Goal: Task Accomplishment & Management: Complete application form

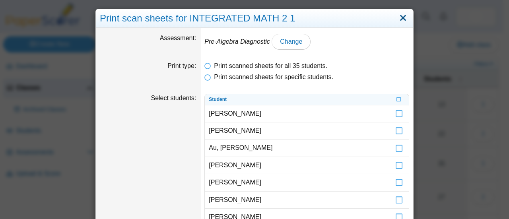
click at [401, 18] on link "Close" at bounding box center [403, 19] width 12 height 14
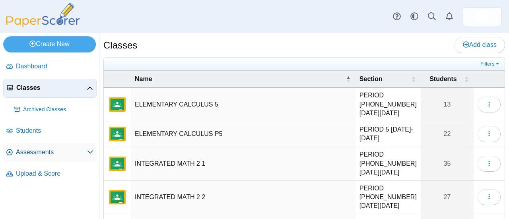
click at [38, 152] on span "Assessments" at bounding box center [51, 152] width 71 height 9
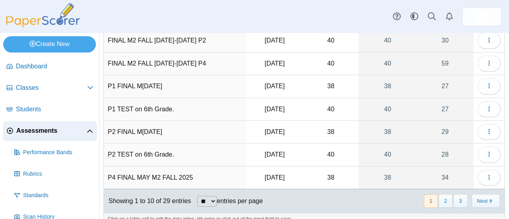
scroll to position [135, 0]
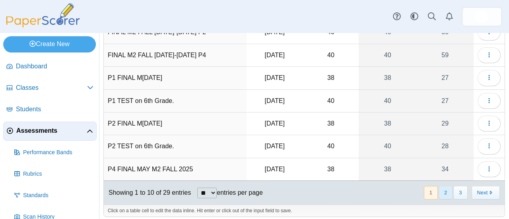
click at [441, 187] on button "2" at bounding box center [445, 192] width 14 height 13
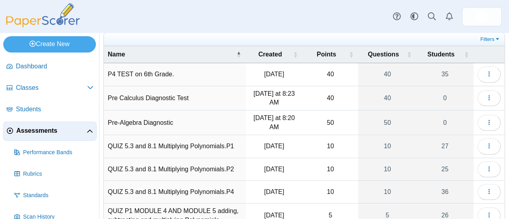
scroll to position [0, 0]
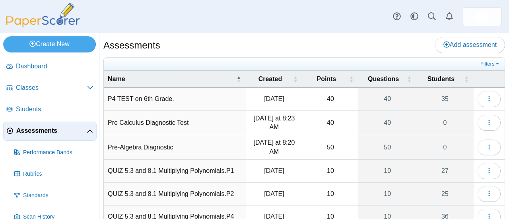
click at [164, 146] on td "Pre-Algebra Diagnostic" at bounding box center [175, 147] width 142 height 25
click at [163, 145] on input "**********" at bounding box center [175, 148] width 134 height 16
click at [486, 144] on icon "button" at bounding box center [489, 147] width 6 height 7
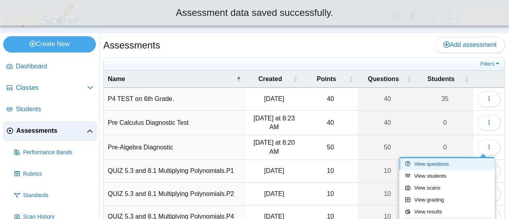
click at [440, 167] on link "View questions" at bounding box center [446, 164] width 95 height 12
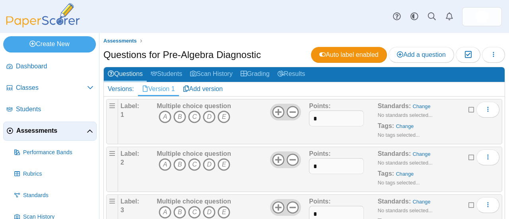
click at [281, 40] on ul "Assessments" at bounding box center [303, 41] width 401 height 8
click at [179, 116] on icon "B" at bounding box center [179, 117] width 13 height 13
click at [180, 164] on icon "B" at bounding box center [179, 164] width 13 height 13
click at [207, 212] on icon "D" at bounding box center [209, 212] width 13 height 13
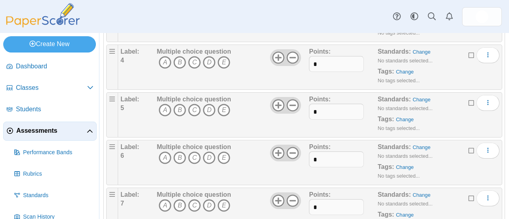
scroll to position [200, 0]
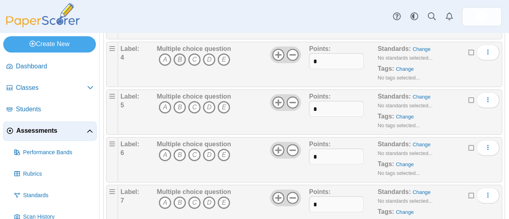
click at [182, 55] on icon "B" at bounding box center [179, 59] width 13 height 13
click at [194, 108] on icon "C" at bounding box center [194, 107] width 13 height 13
click at [180, 157] on icon "B" at bounding box center [179, 155] width 13 height 13
click at [207, 203] on icon "D" at bounding box center [209, 202] width 13 height 13
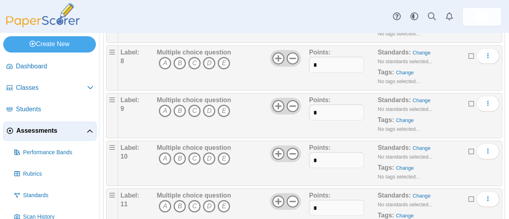
scroll to position [392, 0]
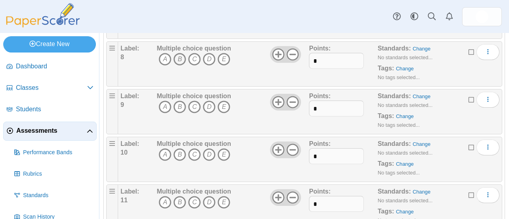
click at [175, 57] on icon "B" at bounding box center [179, 59] width 13 height 13
click at [163, 107] on icon "A" at bounding box center [165, 107] width 13 height 13
click at [179, 151] on icon "B" at bounding box center [179, 154] width 13 height 13
click at [193, 198] on icon "C" at bounding box center [194, 202] width 13 height 13
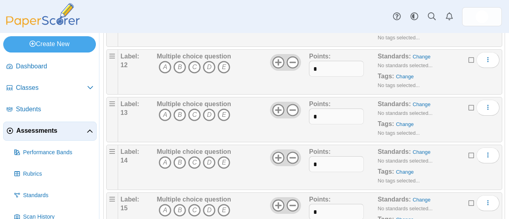
scroll to position [576, 0]
click at [194, 60] on icon "C" at bounding box center [194, 66] width 13 height 13
click at [196, 109] on icon "C" at bounding box center [194, 113] width 13 height 13
click at [193, 158] on icon "C" at bounding box center [194, 161] width 13 height 13
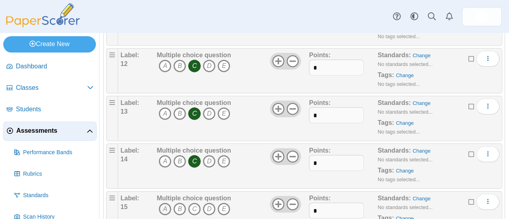
click at [163, 204] on icon "A" at bounding box center [165, 209] width 13 height 13
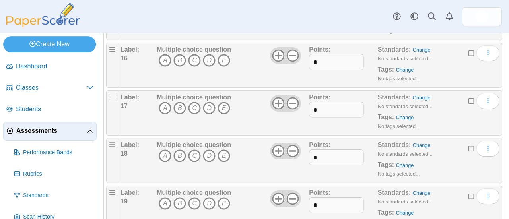
scroll to position [772, 0]
click at [163, 56] on icon "A" at bounding box center [165, 60] width 13 height 13
click at [192, 105] on icon "C" at bounding box center [194, 108] width 13 height 13
click at [166, 152] on icon "A" at bounding box center [165, 156] width 13 height 13
click at [207, 200] on icon "D" at bounding box center [209, 204] width 13 height 13
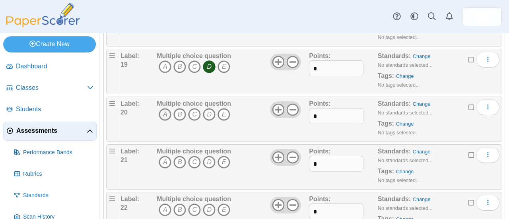
scroll to position [908, 0]
click at [178, 109] on icon "B" at bounding box center [179, 115] width 13 height 13
click at [183, 156] on icon "B" at bounding box center [179, 162] width 13 height 13
click at [179, 204] on icon "B" at bounding box center [179, 210] width 13 height 13
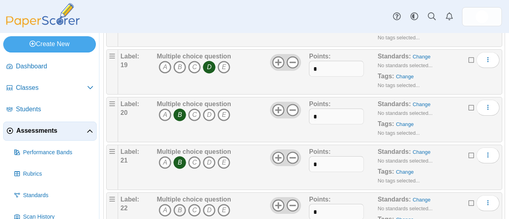
click at [179, 204] on icon "B" at bounding box center [179, 210] width 13 height 13
click at [164, 109] on icon "A" at bounding box center [165, 115] width 13 height 13
click at [176, 158] on icon "B" at bounding box center [179, 163] width 13 height 13
click at [192, 204] on icon "C" at bounding box center [194, 210] width 13 height 13
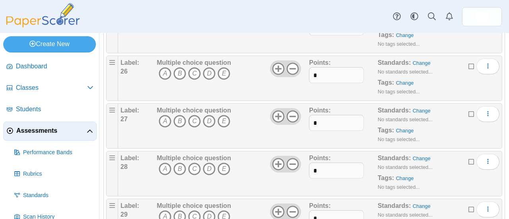
scroll to position [1235, 0]
click at [165, 68] on icon "A" at bounding box center [165, 74] width 13 height 13
click at [179, 116] on icon "B" at bounding box center [179, 121] width 13 height 13
click at [207, 163] on icon "D" at bounding box center [209, 169] width 13 height 13
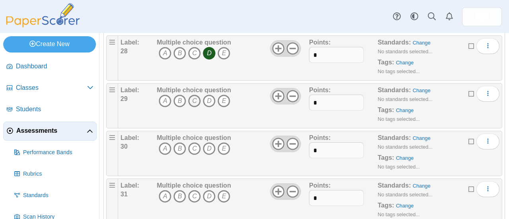
click at [195, 95] on icon "C" at bounding box center [194, 101] width 13 height 13
click at [161, 142] on icon "A" at bounding box center [165, 148] width 13 height 13
click at [209, 190] on icon "D" at bounding box center [209, 196] width 13 height 13
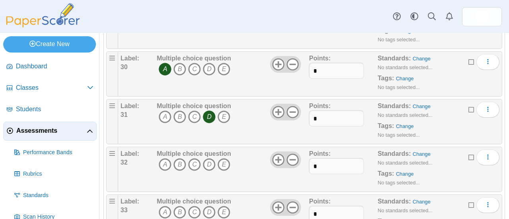
scroll to position [1432, 0]
click at [165, 157] on icon "A" at bounding box center [165, 163] width 13 height 13
click at [181, 205] on icon "B" at bounding box center [179, 211] width 13 height 13
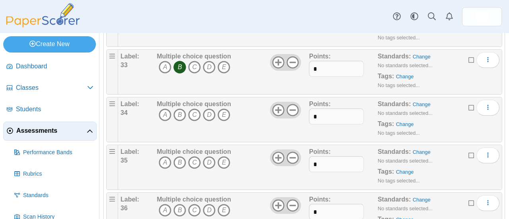
scroll to position [1577, 0]
click at [194, 108] on icon "C" at bounding box center [194, 114] width 13 height 13
click at [179, 156] on icon "B" at bounding box center [179, 162] width 13 height 13
click at [179, 204] on icon "B" at bounding box center [179, 210] width 13 height 13
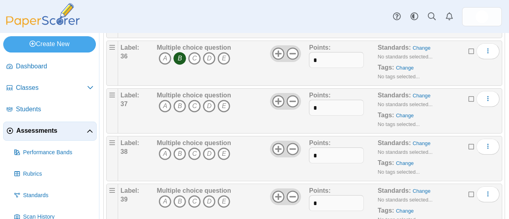
scroll to position [1726, 0]
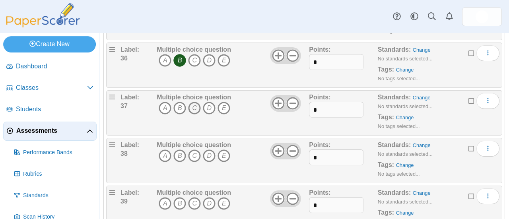
click at [192, 102] on icon "C" at bounding box center [194, 108] width 13 height 13
click at [178, 149] on icon "B" at bounding box center [179, 155] width 13 height 13
click at [162, 197] on icon "A" at bounding box center [165, 203] width 13 height 13
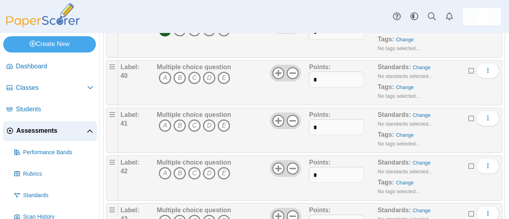
scroll to position [1900, 0]
click at [192, 70] on icon "C" at bounding box center [194, 76] width 13 height 13
click at [164, 118] on icon "A" at bounding box center [165, 124] width 13 height 13
click at [193, 166] on icon "C" at bounding box center [194, 172] width 13 height 13
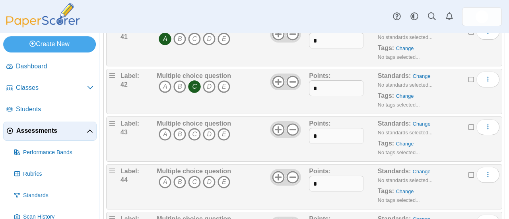
scroll to position [1986, 0]
click at [193, 128] on icon "C" at bounding box center [194, 134] width 13 height 13
click at [207, 175] on icon "D" at bounding box center [209, 181] width 13 height 13
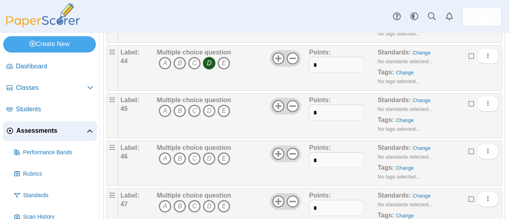
scroll to position [2105, 0]
click at [179, 104] on icon "B" at bounding box center [179, 110] width 13 height 13
click at [179, 152] on icon "B" at bounding box center [179, 158] width 13 height 13
click at [209, 200] on icon "D" at bounding box center [209, 206] width 13 height 13
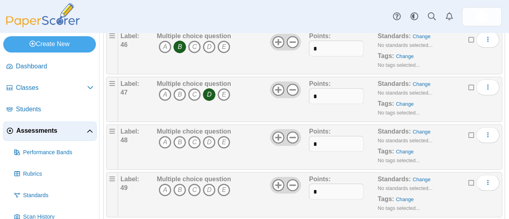
scroll to position [2223, 0]
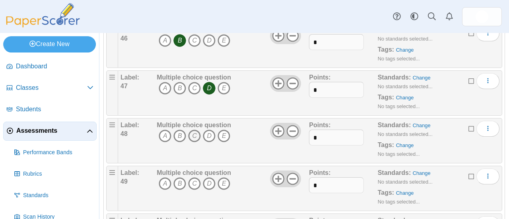
click at [193, 130] on icon "C" at bounding box center [194, 136] width 13 height 13
click at [194, 177] on icon "C" at bounding box center [194, 183] width 13 height 13
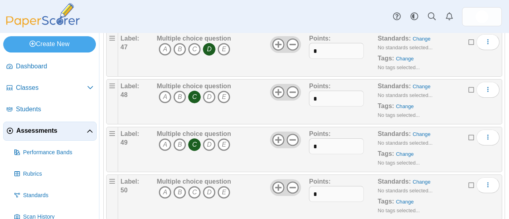
scroll to position [2266, 0]
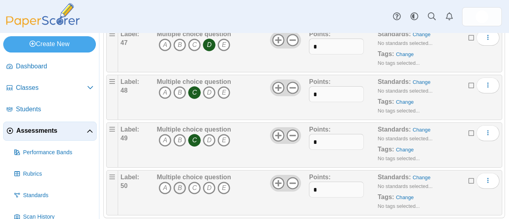
click at [182, 182] on icon "B" at bounding box center [179, 188] width 13 height 13
click at [332, 17] on div "Dashboard Classes Archived classes Students Assessments" at bounding box center [254, 16] width 509 height 33
click at [39, 88] on span "Classes" at bounding box center [51, 87] width 71 height 9
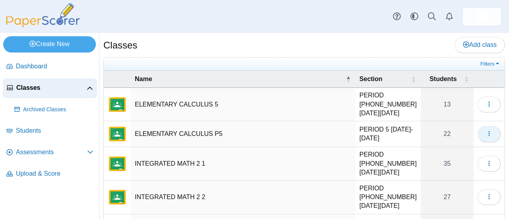
click at [486, 130] on icon "button" at bounding box center [489, 133] width 6 height 6
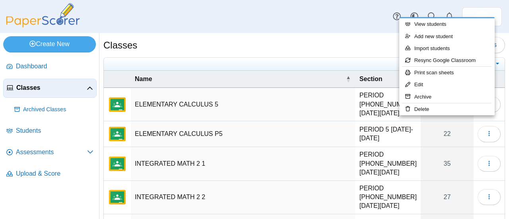
click at [200, 126] on td "ELEMENTARY CALCULUS P5" at bounding box center [243, 134] width 225 height 26
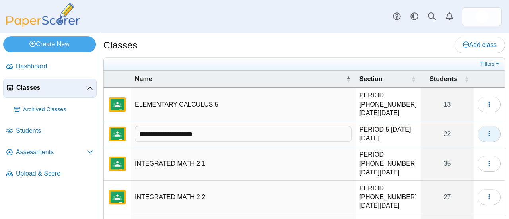
click at [486, 130] on icon "button" at bounding box center [489, 133] width 6 height 6
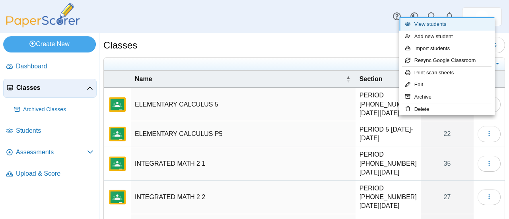
click at [443, 23] on link "View students" at bounding box center [446, 24] width 95 height 12
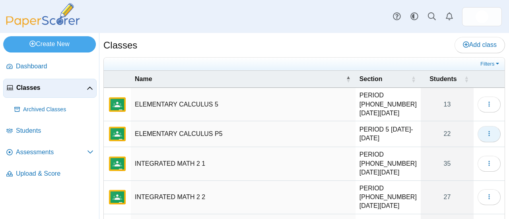
click at [483, 129] on button "button" at bounding box center [488, 134] width 23 height 16
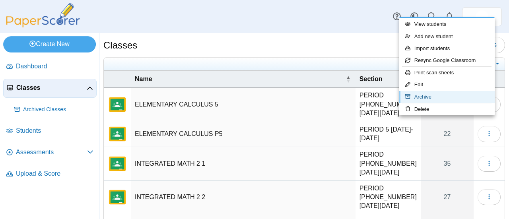
click at [435, 97] on link "Archive" at bounding box center [446, 97] width 95 height 12
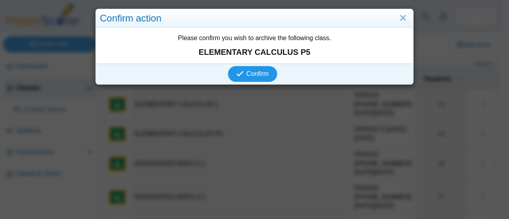
click at [260, 78] on button "Confirm" at bounding box center [252, 74] width 49 height 16
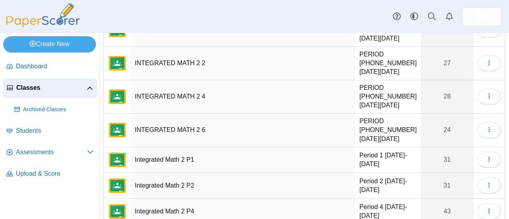
scroll to position [117, 0]
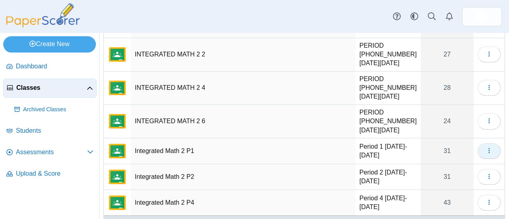
click at [486, 147] on icon "button" at bounding box center [489, 150] width 6 height 6
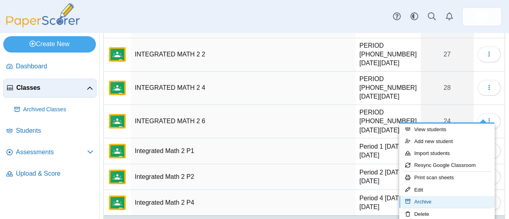
click at [434, 204] on link "Archive" at bounding box center [446, 202] width 95 height 12
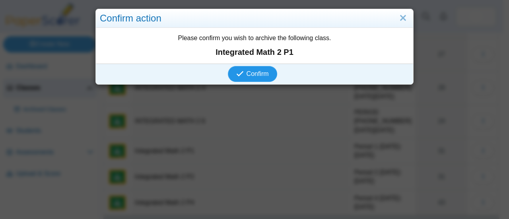
click at [262, 77] on span "Confirm" at bounding box center [257, 73] width 22 height 7
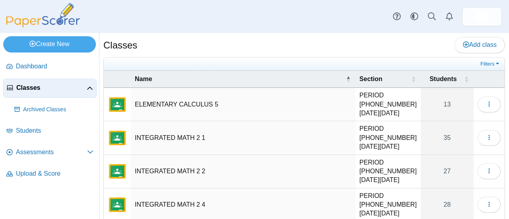
scroll to position [91, 0]
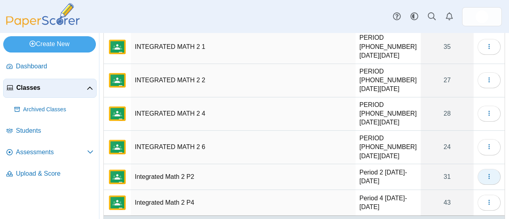
click at [486, 173] on icon "button" at bounding box center [489, 176] width 6 height 6
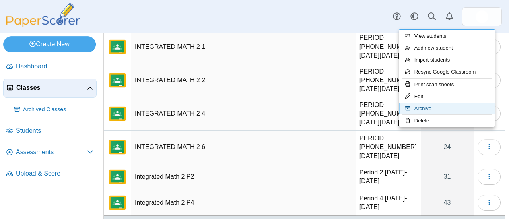
click at [430, 109] on link "Archive" at bounding box center [446, 109] width 95 height 12
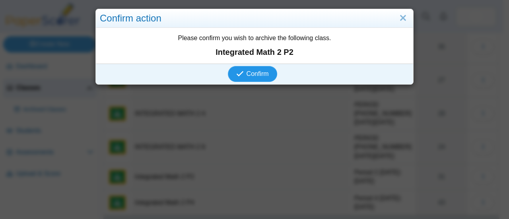
click at [259, 73] on span "Confirm" at bounding box center [257, 73] width 22 height 7
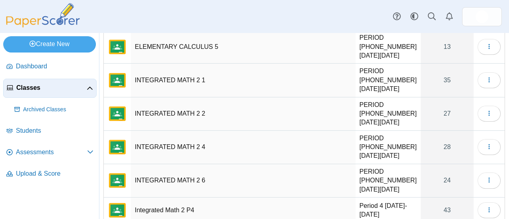
scroll to position [65, 0]
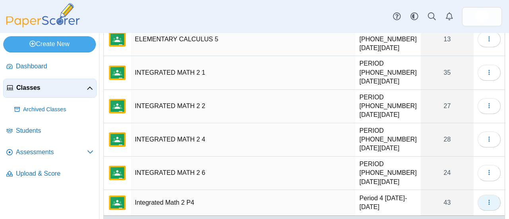
click at [486, 199] on icon "button" at bounding box center [489, 202] width 6 height 6
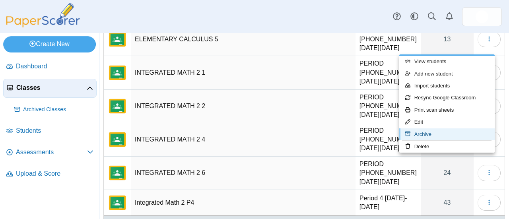
click at [421, 133] on link "Archive" at bounding box center [446, 134] width 95 height 12
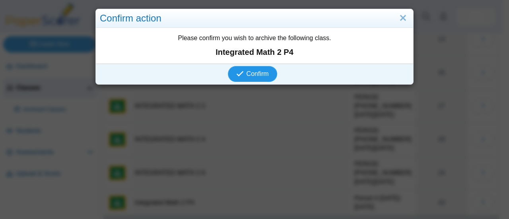
click at [252, 74] on span "Confirm" at bounding box center [257, 73] width 22 height 7
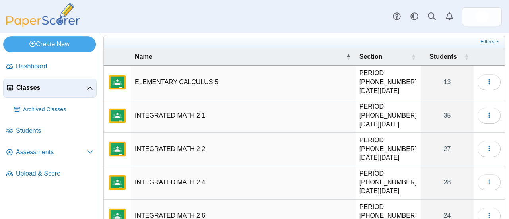
scroll to position [21, 0]
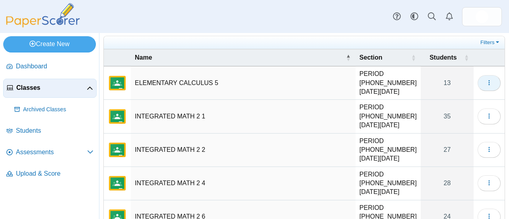
click at [486, 80] on icon "button" at bounding box center [489, 83] width 6 height 6
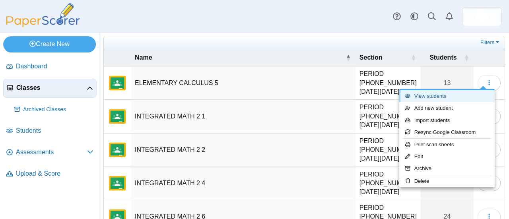
click at [436, 96] on link "View students" at bounding box center [446, 96] width 95 height 12
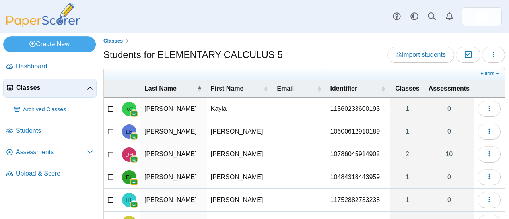
click at [45, 91] on span "Classes" at bounding box center [51, 87] width 70 height 9
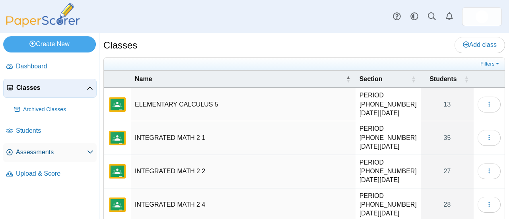
click at [34, 151] on span "Assessments" at bounding box center [51, 152] width 71 height 9
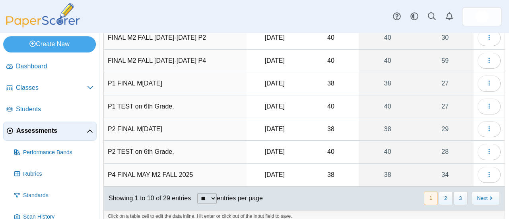
scroll to position [135, 0]
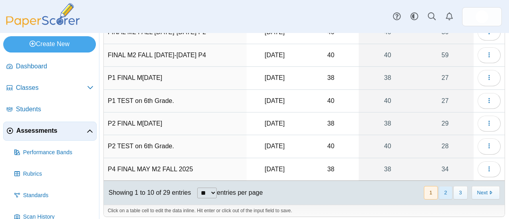
click at [438, 187] on button "2" at bounding box center [445, 192] width 14 height 13
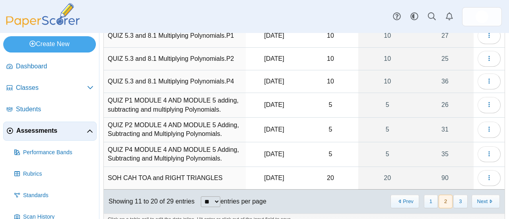
scroll to position [0, 0]
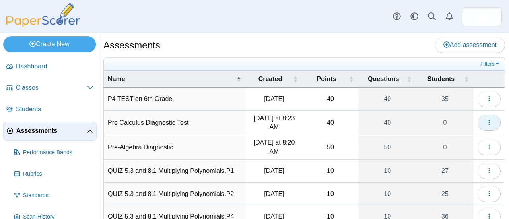
click at [488, 123] on use "button" at bounding box center [488, 122] width 1 height 5
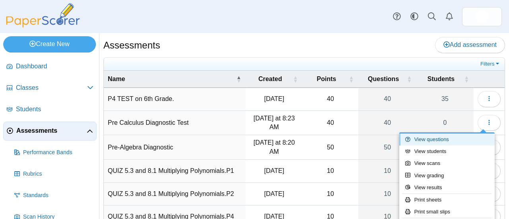
click at [432, 138] on link "View questions" at bounding box center [446, 140] width 95 height 12
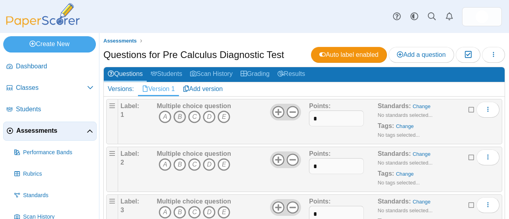
click at [180, 116] on icon "B" at bounding box center [179, 117] width 13 height 13
click at [162, 165] on icon "A" at bounding box center [165, 164] width 13 height 13
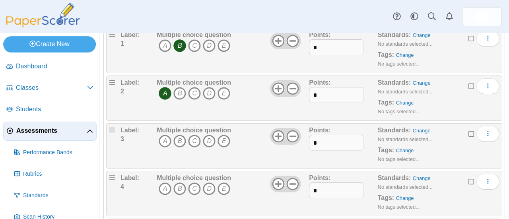
scroll to position [72, 0]
click at [226, 140] on icon "E" at bounding box center [223, 140] width 13 height 13
click at [176, 186] on icon "B" at bounding box center [179, 188] width 13 height 13
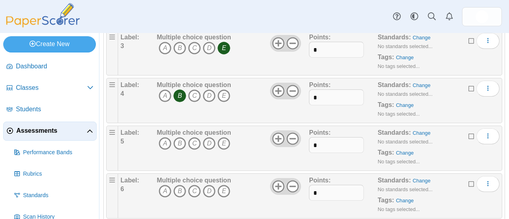
scroll to position [166, 0]
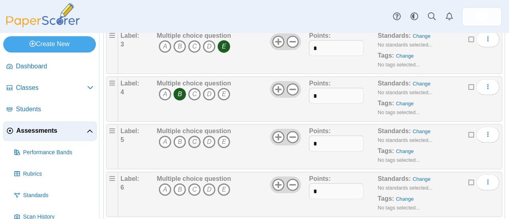
click at [192, 142] on icon "C" at bounding box center [194, 142] width 13 height 13
click at [213, 143] on icon "D" at bounding box center [209, 142] width 13 height 13
click at [207, 140] on icon "D" at bounding box center [209, 142] width 13 height 13
click at [206, 190] on icon "D" at bounding box center [209, 189] width 13 height 13
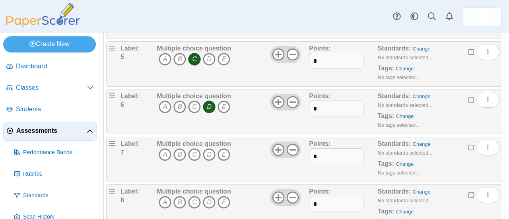
scroll to position [249, 0]
click at [163, 151] on icon "A" at bounding box center [165, 153] width 13 height 13
click at [194, 199] on icon "C" at bounding box center [194, 201] width 13 height 13
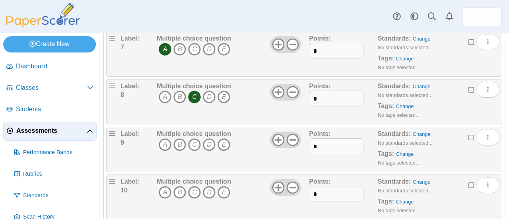
scroll to position [354, 0]
click at [207, 138] on icon "D" at bounding box center [209, 144] width 13 height 13
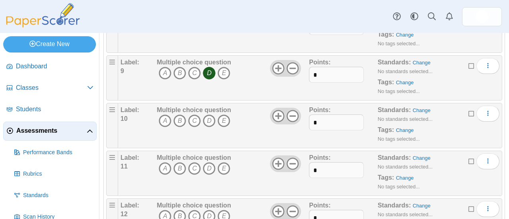
scroll to position [432, 0]
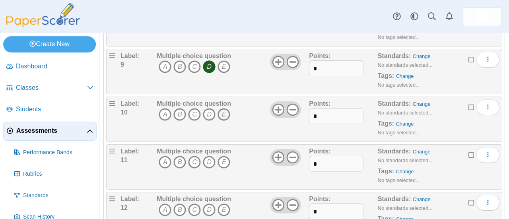
click at [224, 112] on icon "E" at bounding box center [223, 114] width 13 height 13
click at [177, 159] on icon "B" at bounding box center [179, 162] width 13 height 13
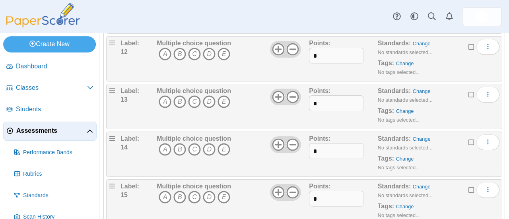
scroll to position [588, 0]
click at [179, 49] on icon "B" at bounding box center [179, 53] width 13 height 13
click at [163, 97] on icon "A" at bounding box center [165, 101] width 13 height 13
click at [209, 144] on icon "D" at bounding box center [209, 149] width 13 height 13
click at [195, 191] on icon "C" at bounding box center [194, 196] width 13 height 13
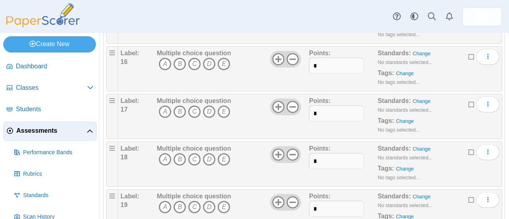
scroll to position [770, 0]
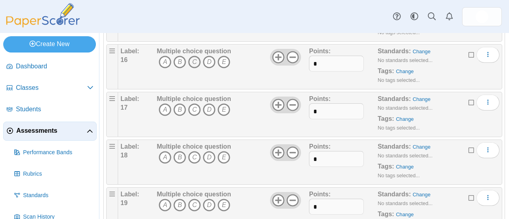
click at [194, 58] on icon "C" at bounding box center [194, 62] width 13 height 13
click at [208, 103] on icon "D" at bounding box center [209, 109] width 13 height 13
click at [222, 153] on icon "E" at bounding box center [223, 157] width 13 height 13
click at [193, 199] on icon "C" at bounding box center [194, 205] width 13 height 13
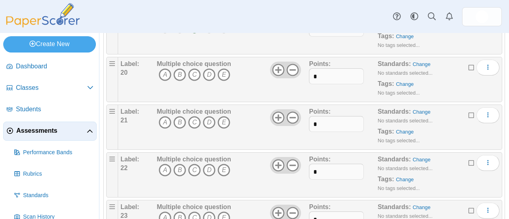
scroll to position [952, 0]
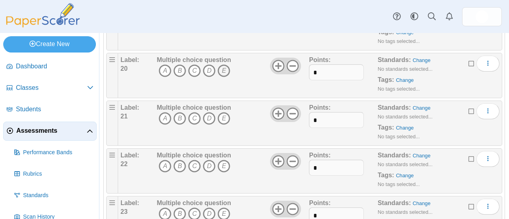
click at [223, 64] on icon "E" at bounding box center [223, 70] width 13 height 13
click at [223, 112] on icon "E" at bounding box center [223, 118] width 13 height 13
click at [164, 160] on icon "A" at bounding box center [165, 166] width 13 height 13
click at [193, 207] on icon "C" at bounding box center [194, 213] width 13 height 13
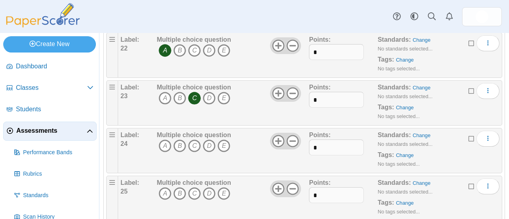
scroll to position [1084, 0]
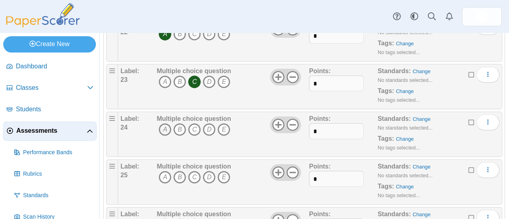
click at [162, 124] on icon "A" at bounding box center [165, 129] width 13 height 13
click at [223, 171] on icon "E" at bounding box center [223, 177] width 13 height 13
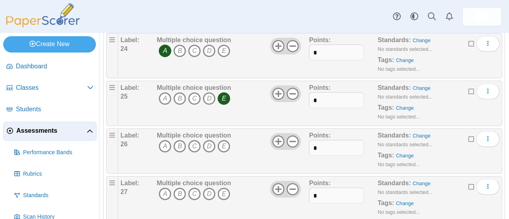
scroll to position [1171, 0]
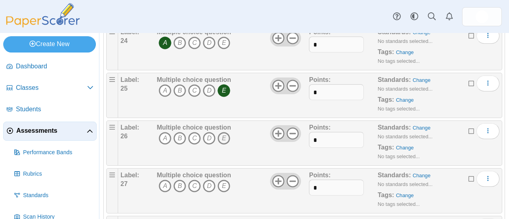
click at [226, 132] on icon "E" at bounding box center [223, 138] width 13 height 13
click at [206, 180] on icon "D" at bounding box center [209, 186] width 13 height 13
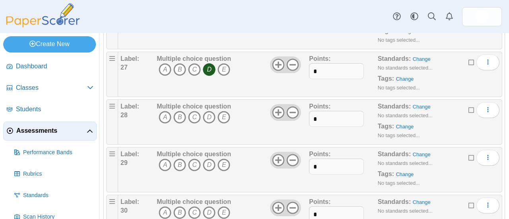
scroll to position [1291, 0]
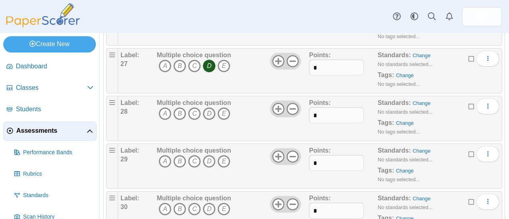
click at [209, 107] on icon "D" at bounding box center [209, 113] width 13 height 13
click at [162, 155] on icon "A" at bounding box center [165, 161] width 13 height 13
click at [164, 203] on icon "A" at bounding box center [165, 209] width 13 height 13
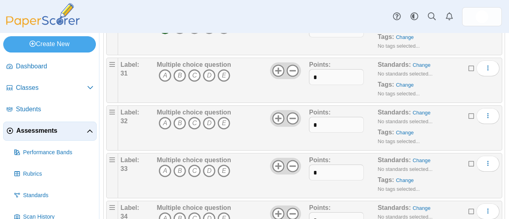
scroll to position [1476, 0]
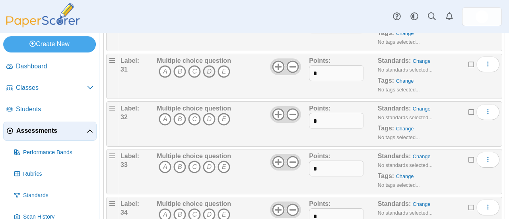
click at [207, 65] on icon "D" at bounding box center [209, 71] width 13 height 13
click at [207, 113] on icon "D" at bounding box center [209, 119] width 13 height 13
click at [223, 161] on icon "E" at bounding box center [223, 167] width 13 height 13
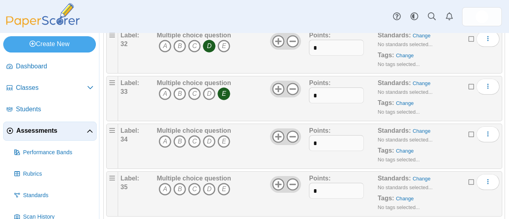
scroll to position [1568, 0]
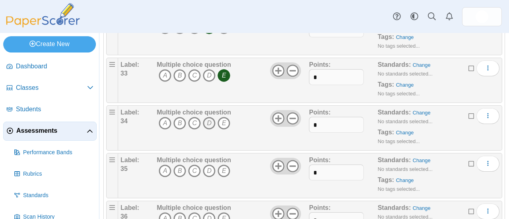
click at [210, 117] on icon "D" at bounding box center [209, 123] width 13 height 13
click at [208, 165] on icon "D" at bounding box center [209, 171] width 13 height 13
click at [179, 212] on icon "B" at bounding box center [179, 218] width 13 height 13
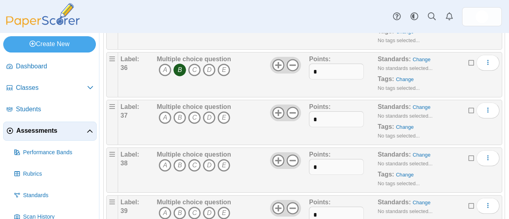
scroll to position [1717, 0]
click at [165, 111] on icon "A" at bounding box center [165, 117] width 13 height 13
click at [211, 158] on icon "D" at bounding box center [209, 164] width 13 height 13
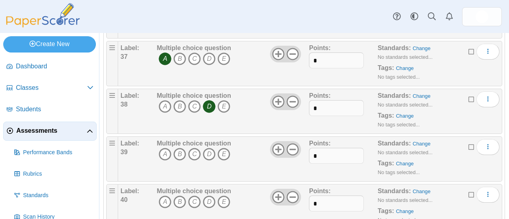
scroll to position [1776, 0]
click at [178, 147] on icon "B" at bounding box center [179, 153] width 13 height 13
click at [193, 195] on icon "C" at bounding box center [194, 201] width 13 height 13
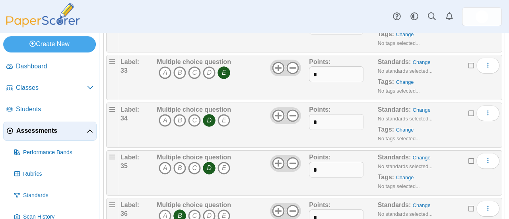
scroll to position [1577, 0]
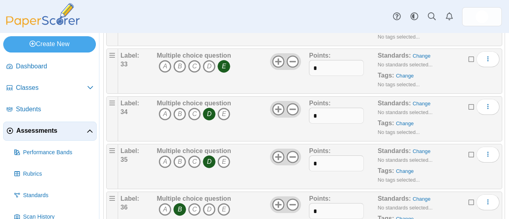
click at [242, 156] on div "Multiple choice question A B C D E" at bounding box center [232, 167] width 154 height 40
click at [242, 155] on div "Multiple choice question A B C D E" at bounding box center [232, 167] width 154 height 40
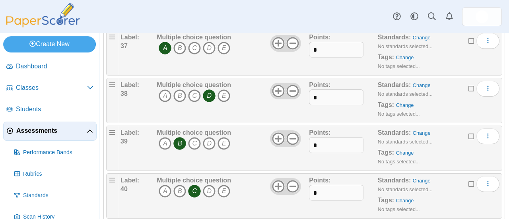
scroll to position [1792, 0]
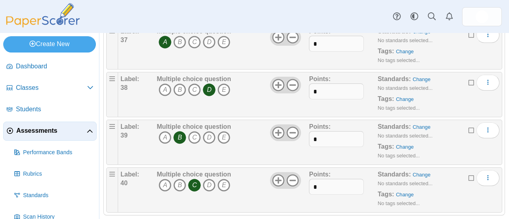
click at [52, 133] on span "Assessments" at bounding box center [51, 130] width 70 height 9
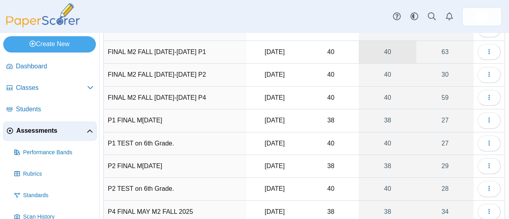
scroll to position [135, 0]
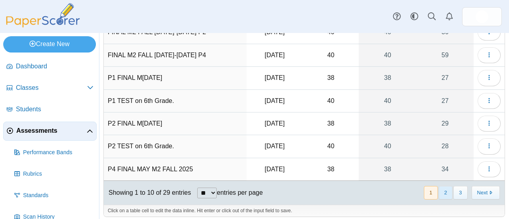
click at [442, 186] on button "2" at bounding box center [445, 192] width 14 height 13
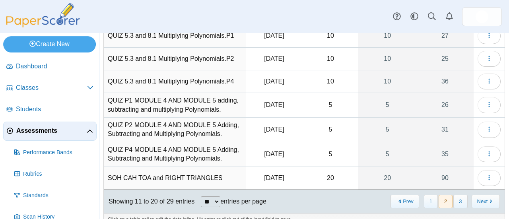
scroll to position [145, 0]
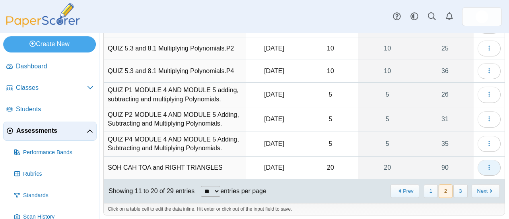
click at [486, 165] on icon "button" at bounding box center [489, 167] width 6 height 6
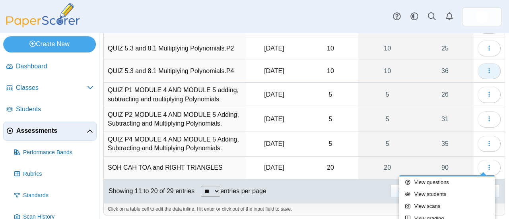
click at [486, 70] on icon "button" at bounding box center [489, 71] width 6 height 6
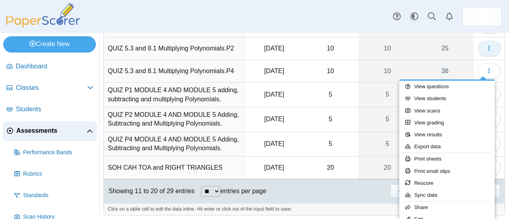
click at [486, 46] on icon "button" at bounding box center [489, 48] width 6 height 6
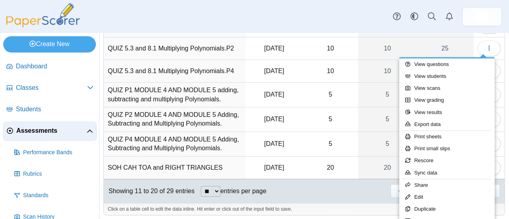
scroll to position [0, 0]
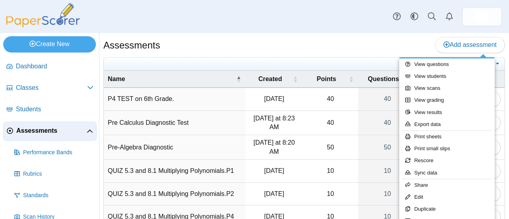
click at [358, 45] on div "Assessments Add assessment" at bounding box center [303, 46] width 401 height 18
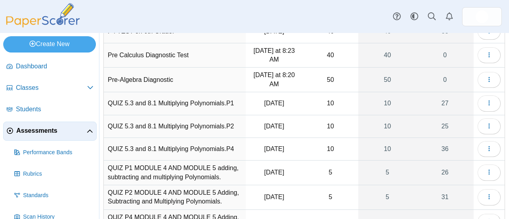
scroll to position [67, 0]
click at [486, 54] on icon "button" at bounding box center [489, 55] width 6 height 6
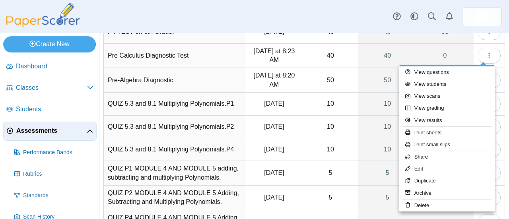
click at [204, 76] on td "Pre-Algebra Diagnostic" at bounding box center [175, 80] width 142 height 25
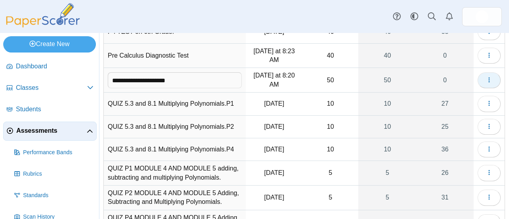
click at [488, 77] on use "button" at bounding box center [488, 79] width 1 height 5
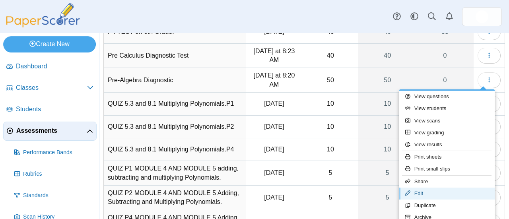
click at [424, 193] on link "Edit" at bounding box center [446, 194] width 95 height 12
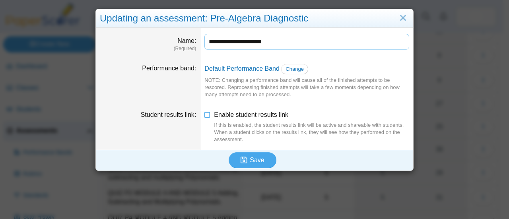
click at [274, 41] on input "**********" at bounding box center [306, 42] width 205 height 16
type input "**********"
click at [250, 161] on span "Save" at bounding box center [257, 160] width 14 height 7
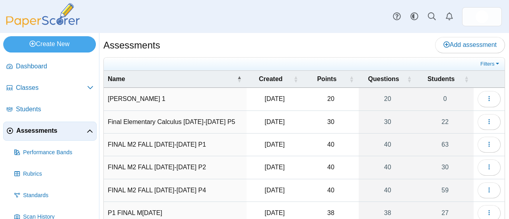
scroll to position [135, 0]
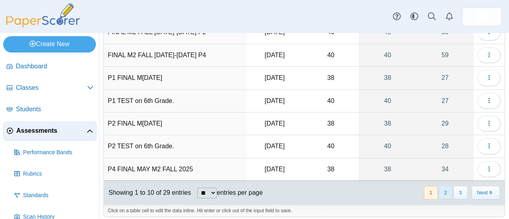
click at [439, 187] on button "2" at bounding box center [445, 192] width 14 height 13
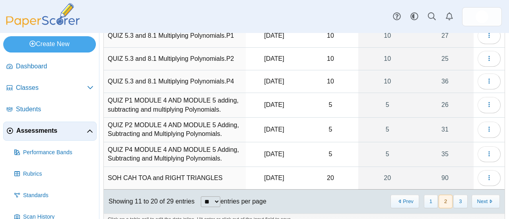
scroll to position [0, 0]
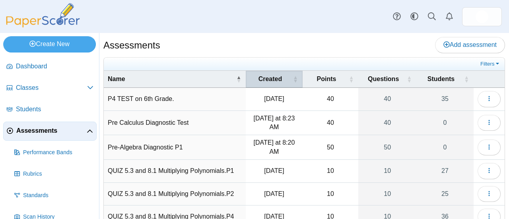
click at [281, 80] on div "Created" at bounding box center [270, 79] width 41 height 9
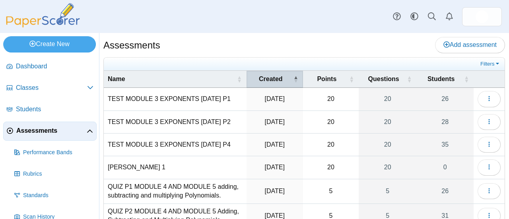
click at [281, 80] on div "Created" at bounding box center [270, 79] width 41 height 9
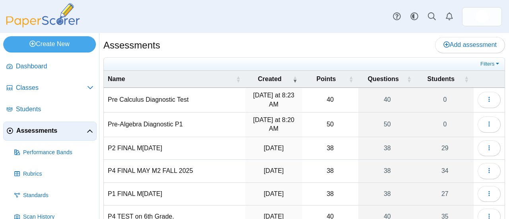
click at [292, 46] on div "Assessments Add assessment" at bounding box center [303, 46] width 401 height 18
click at [486, 127] on span "button" at bounding box center [489, 124] width 6 height 7
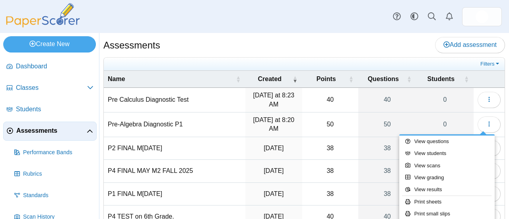
click at [333, 48] on div "Assessments Add assessment" at bounding box center [303, 46] width 401 height 18
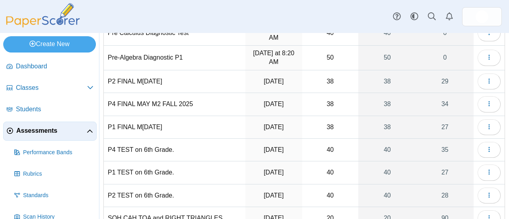
scroll to position [68, 0]
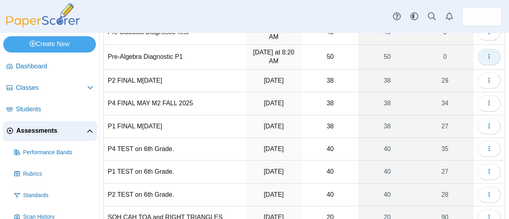
click at [486, 57] on icon "button" at bounding box center [489, 56] width 6 height 6
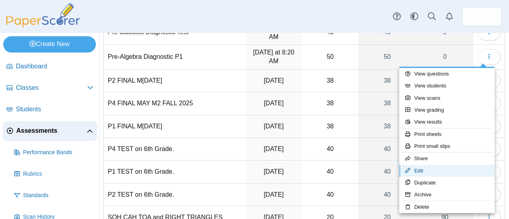
click at [429, 168] on link "Edit" at bounding box center [446, 171] width 95 height 12
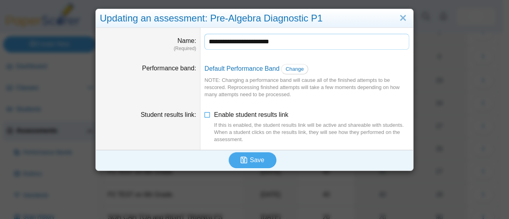
drag, startPoint x: 287, startPoint y: 42, endPoint x: 188, endPoint y: 41, distance: 99.0
click at [188, 41] on dl "**********" at bounding box center [254, 43] width 317 height 30
click at [257, 162] on span "Save" at bounding box center [257, 160] width 14 height 7
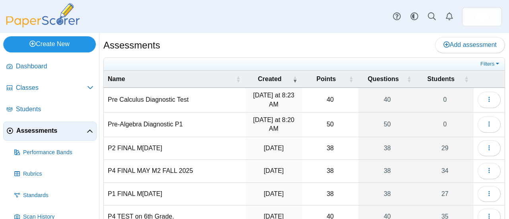
click at [63, 42] on link "Create New" at bounding box center [49, 44] width 93 height 16
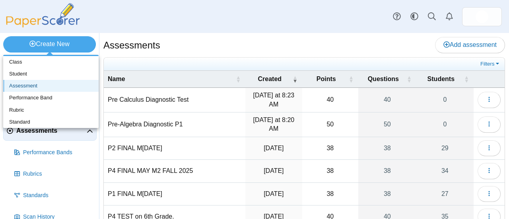
click at [35, 83] on link "Assessment" at bounding box center [50, 86] width 95 height 12
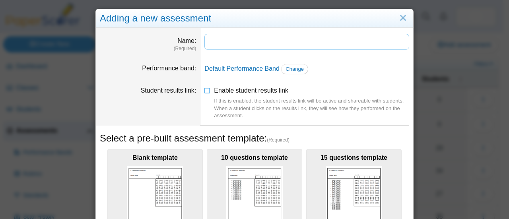
click at [220, 43] on input "Name" at bounding box center [306, 42] width 205 height 16
paste input "**********"
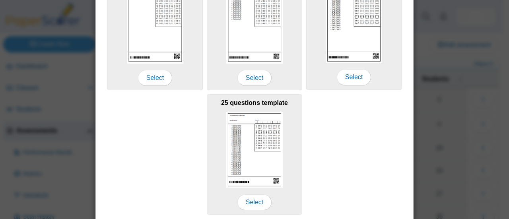
scroll to position [206, 0]
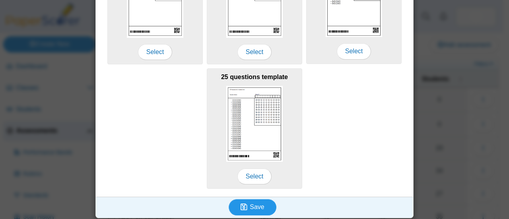
type input "**********"
click at [252, 204] on span "Save" at bounding box center [257, 207] width 14 height 7
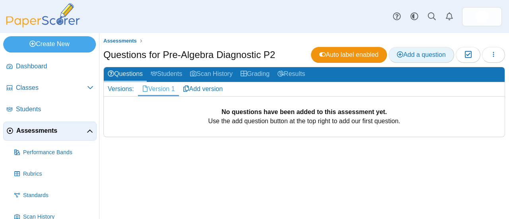
click at [421, 51] on span "Add a question" at bounding box center [421, 54] width 49 height 7
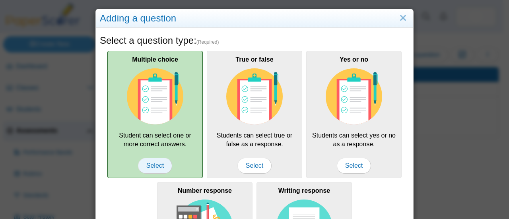
click at [161, 166] on span "Select" at bounding box center [155, 166] width 34 height 16
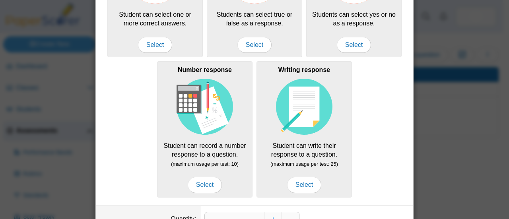
scroll to position [175, 0]
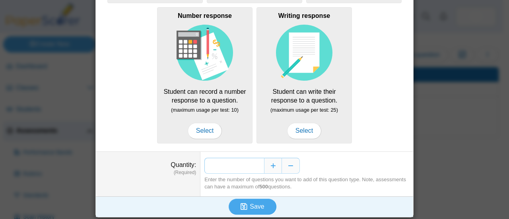
drag, startPoint x: 258, startPoint y: 163, endPoint x: 245, endPoint y: 166, distance: 13.5
click at [245, 166] on input "*" at bounding box center [234, 166] width 60 height 16
type input "**"
click at [251, 203] on span "Save" at bounding box center [257, 206] width 14 height 7
